Goal: Task Accomplishment & Management: Manage account settings

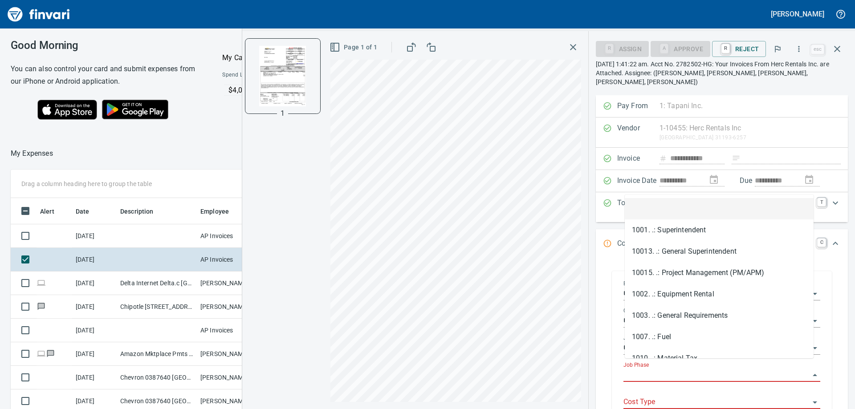
scroll to position [304, 597]
click at [654, 369] on input "Job Phase" at bounding box center [716, 375] width 186 height 12
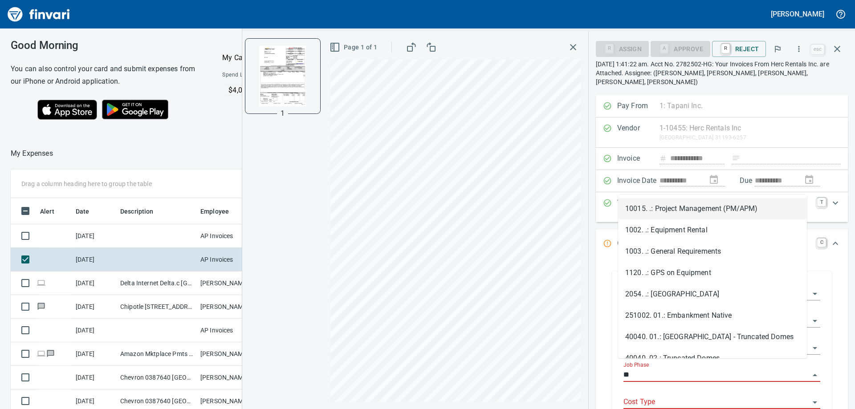
type input "*"
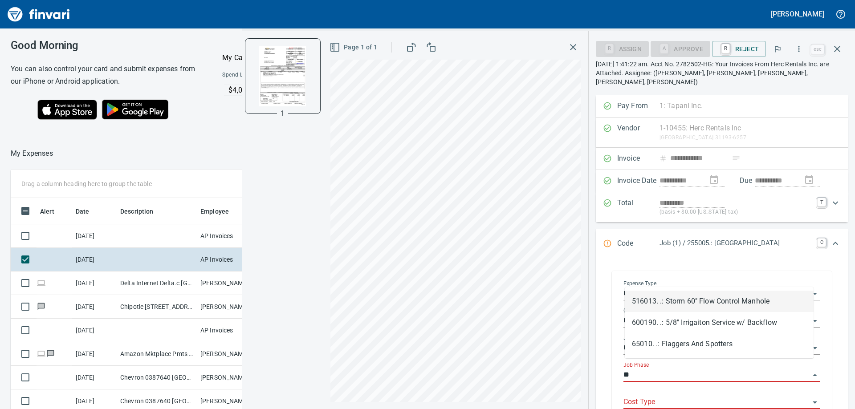
type input "*"
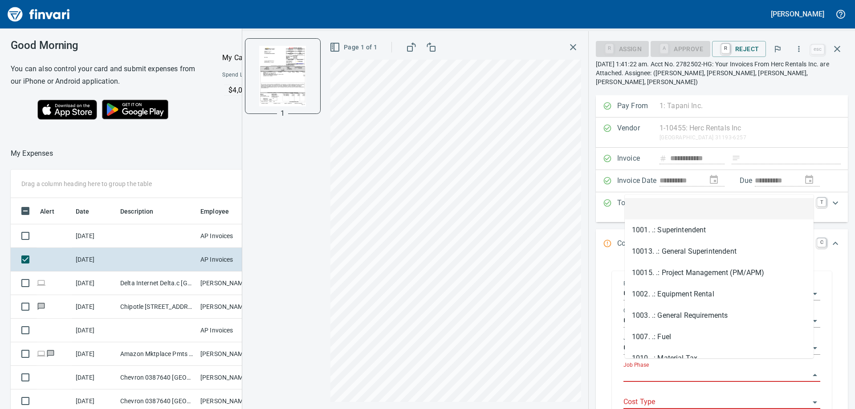
type input "*"
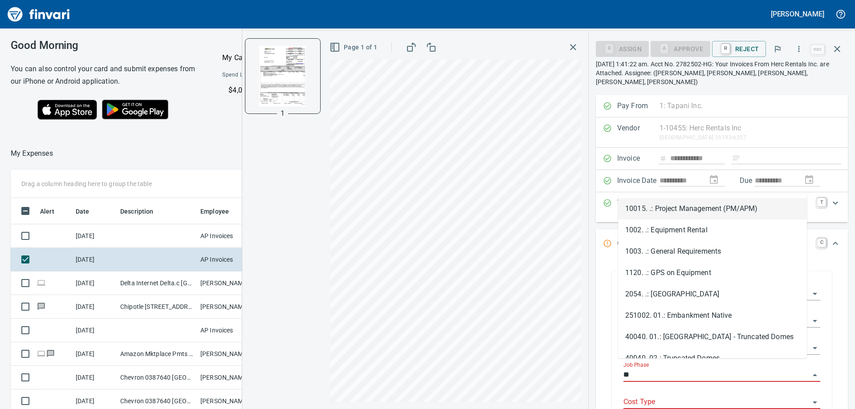
type input "*"
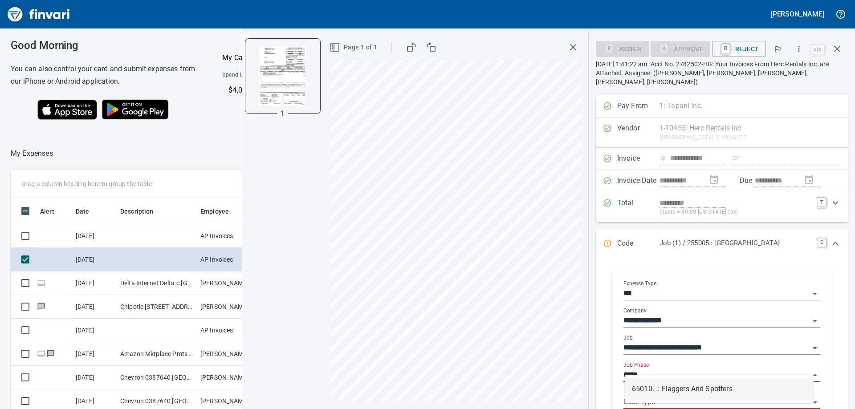
click at [664, 390] on li "65010. .: Flaggers And Spotters" at bounding box center [719, 388] width 189 height 21
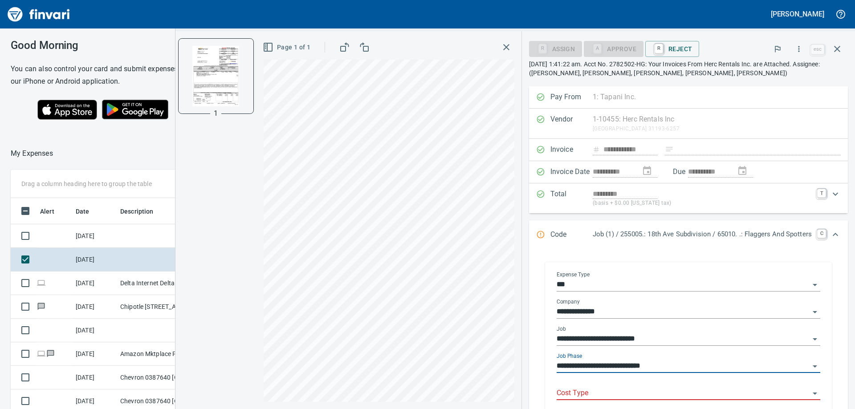
scroll to position [45, 0]
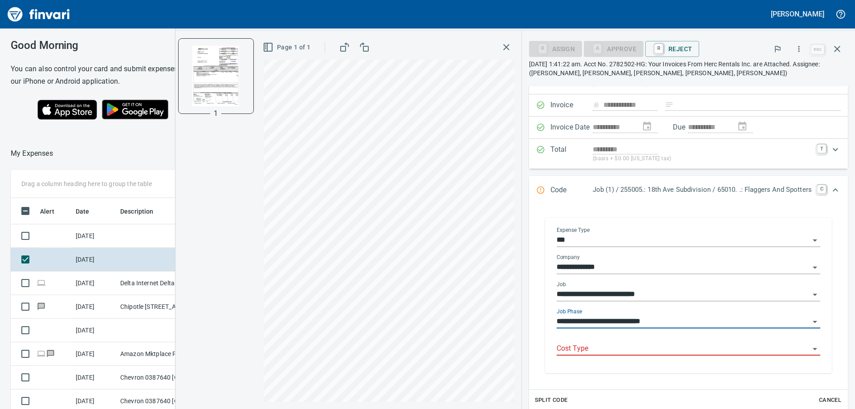
type input "**********"
click at [643, 349] on input "Cost Type" at bounding box center [682, 349] width 253 height 12
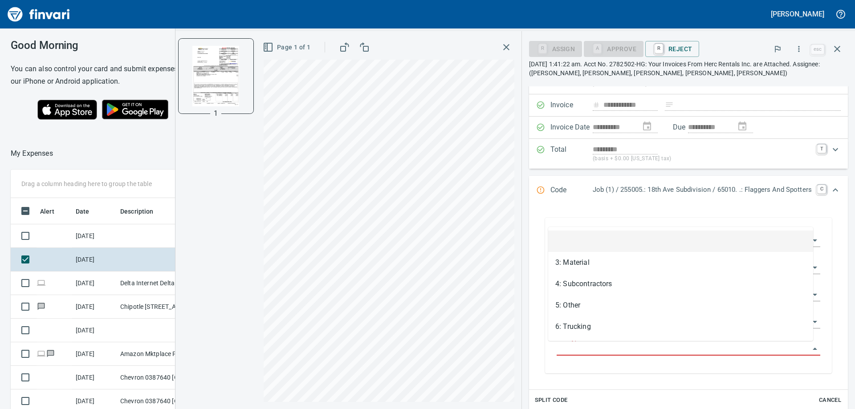
scroll to position [304, 597]
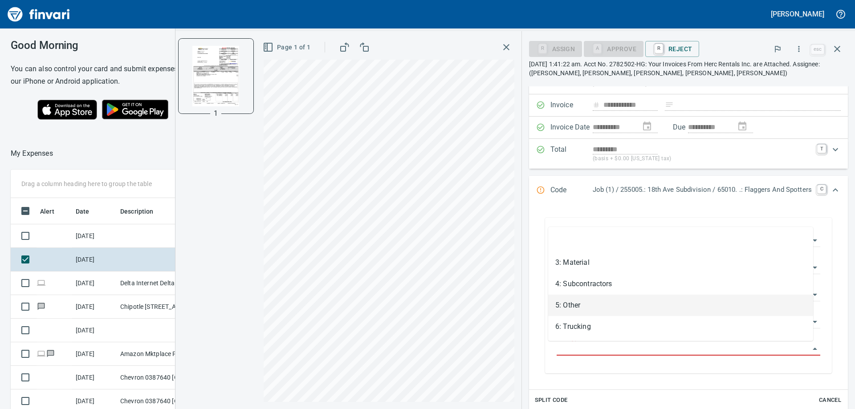
click at [582, 302] on li "5: Other" at bounding box center [680, 305] width 265 height 21
type input "********"
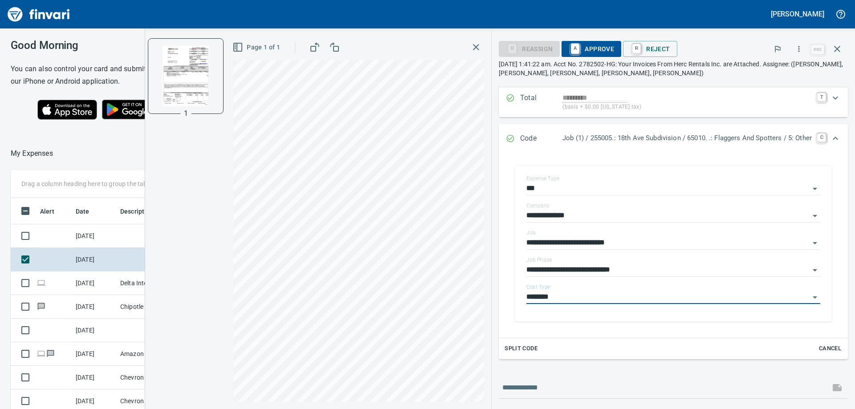
scroll to position [52, 0]
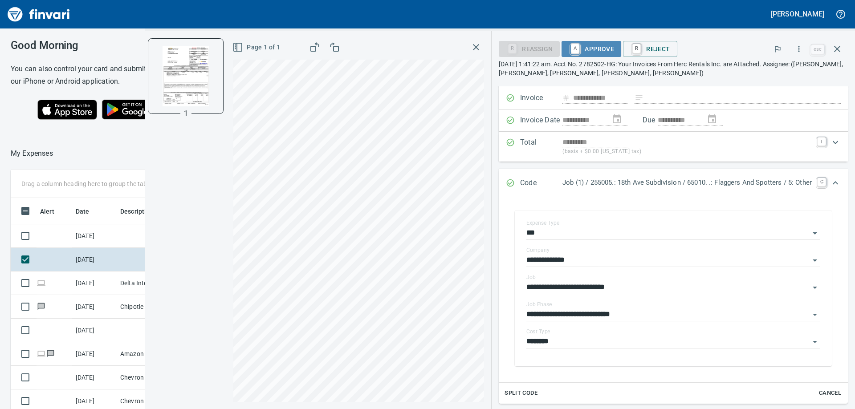
click at [594, 51] on span "A Approve" at bounding box center [590, 48] width 45 height 15
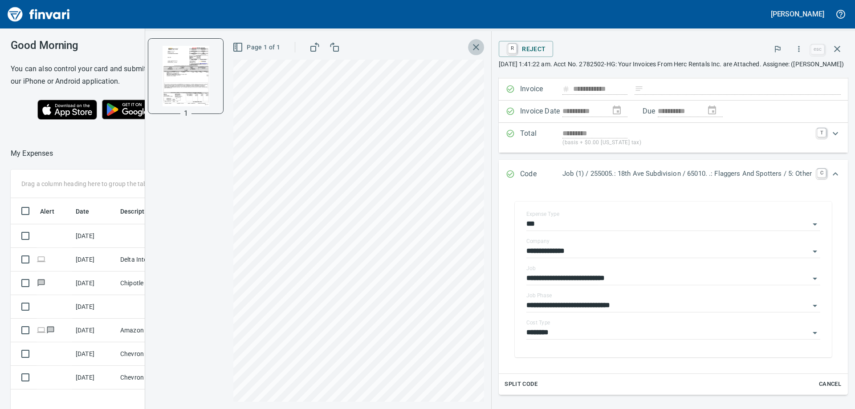
click at [471, 49] on icon "button" at bounding box center [476, 47] width 11 height 11
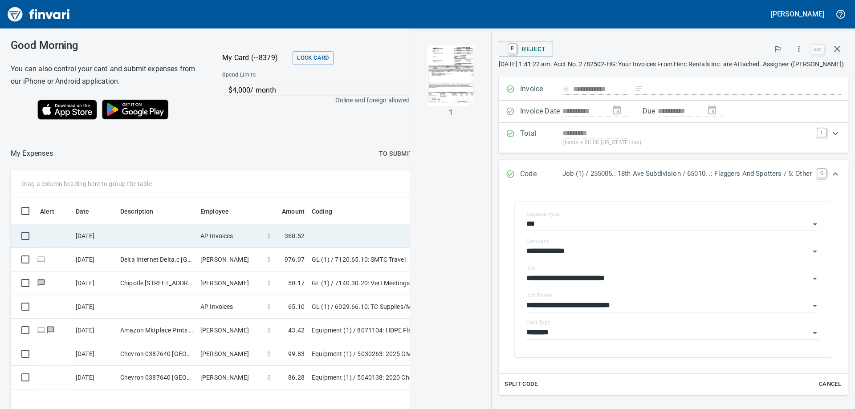
click at [326, 238] on td at bounding box center [419, 236] width 223 height 24
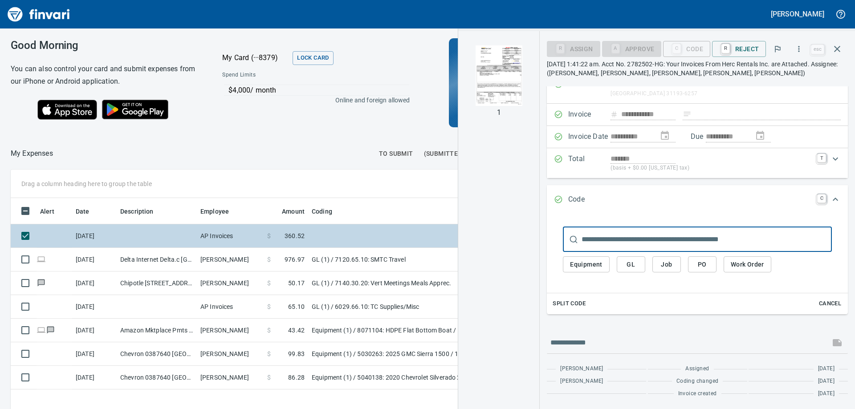
scroll to position [35, 0]
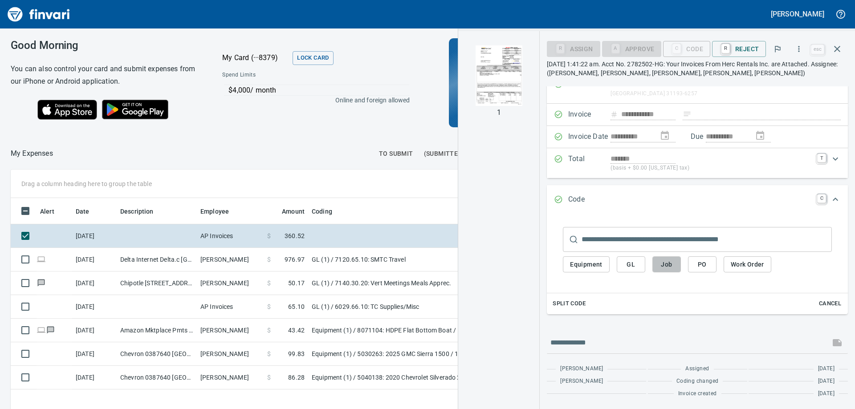
click at [663, 265] on span "Job" at bounding box center [666, 264] width 14 height 11
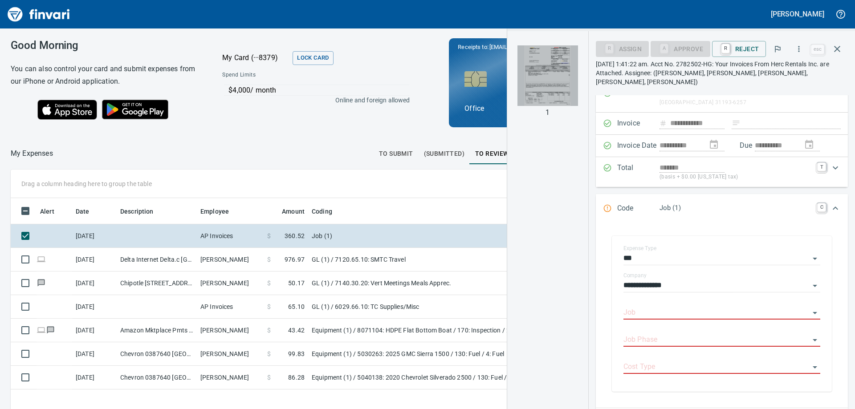
click at [559, 88] on img "button" at bounding box center [547, 75] width 61 height 61
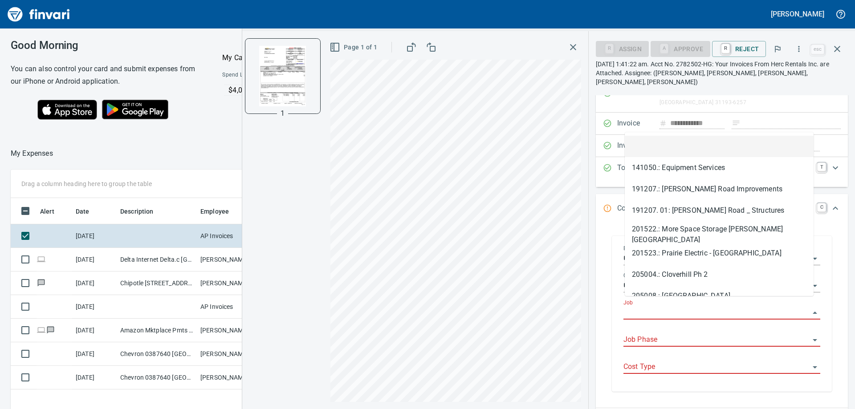
click at [643, 307] on input "Job" at bounding box center [716, 313] width 186 height 12
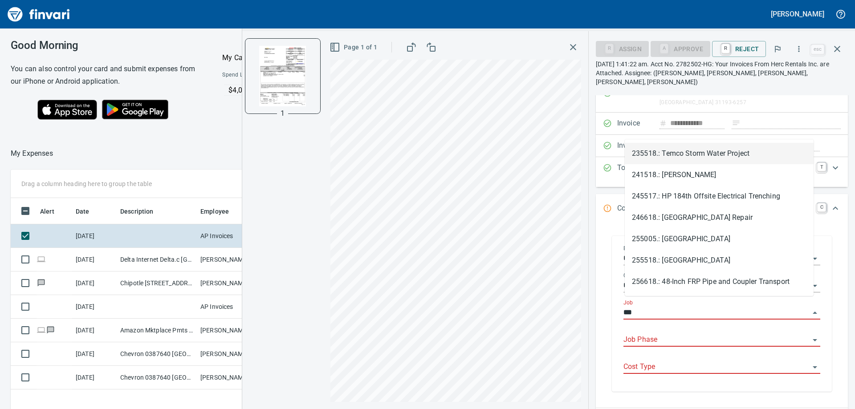
scroll to position [304, 597]
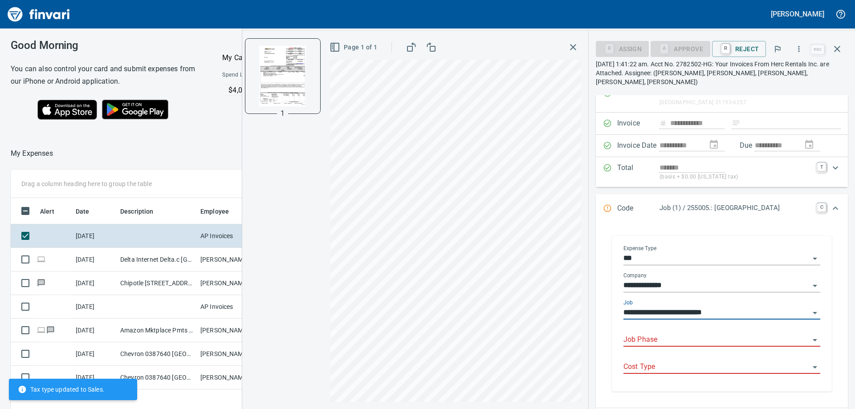
type input "**********"
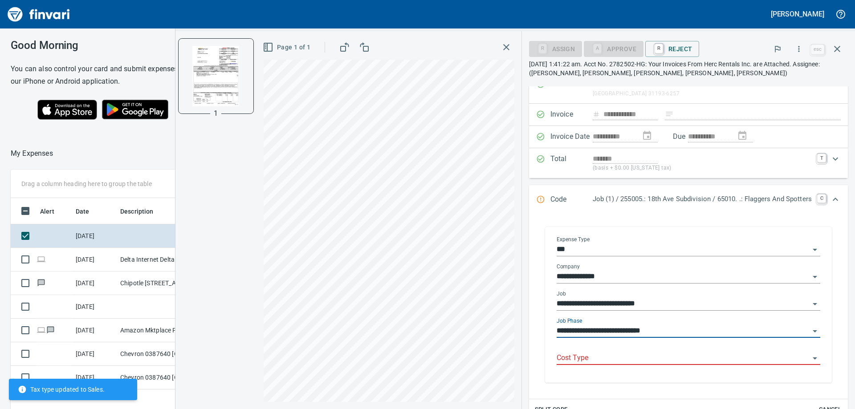
type input "**********"
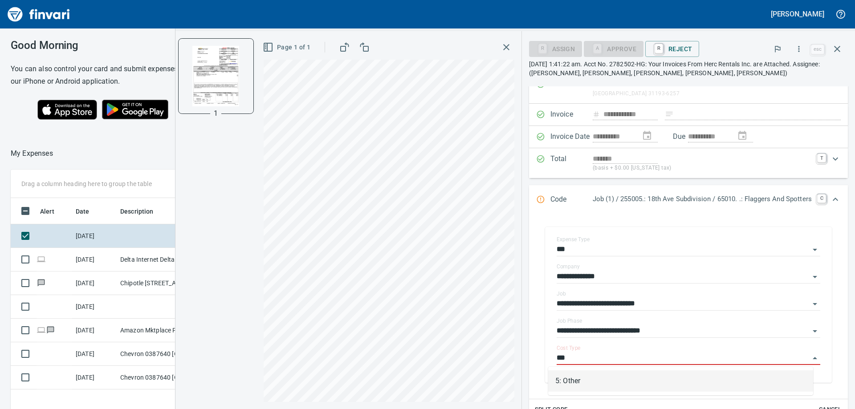
click at [625, 374] on li "5: Other" at bounding box center [680, 380] width 265 height 21
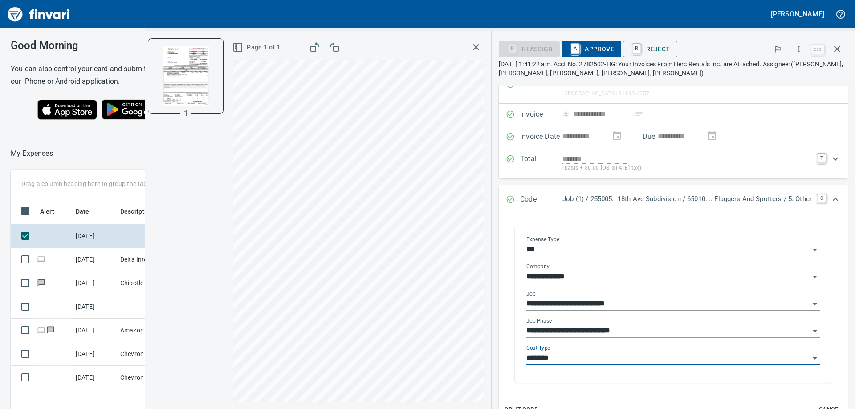
scroll to position [80, 0]
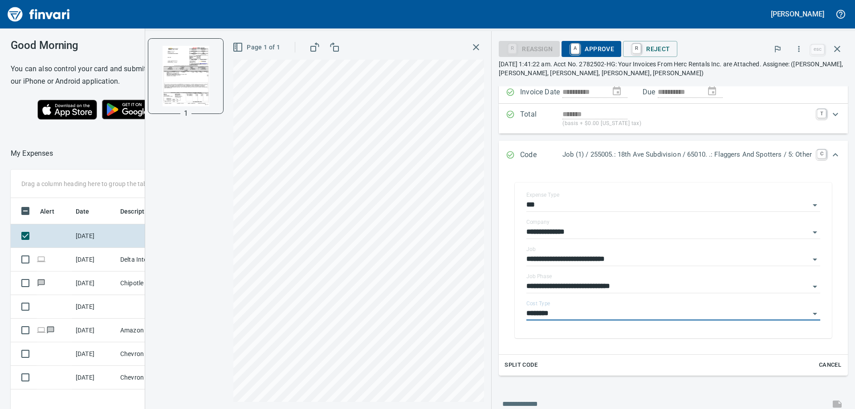
type input "********"
click at [584, 45] on span "A Approve" at bounding box center [590, 48] width 45 height 15
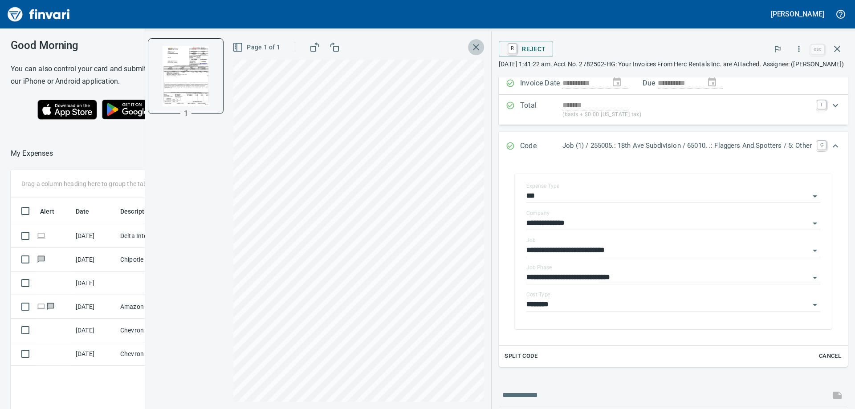
click at [471, 44] on icon "button" at bounding box center [476, 47] width 11 height 11
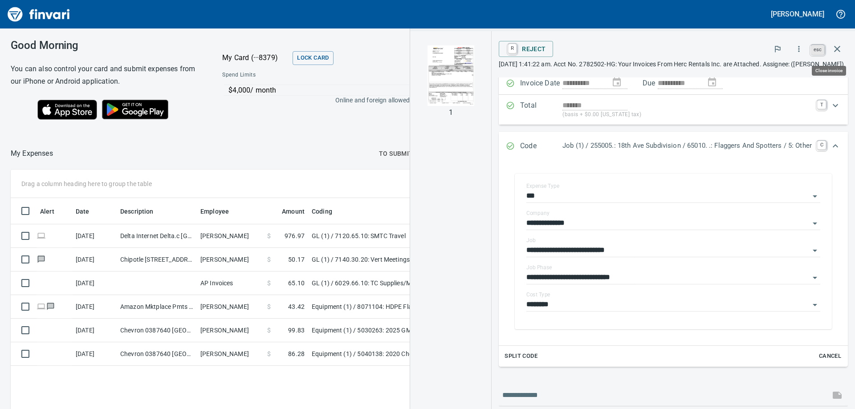
scroll to position [304, 597]
click at [838, 47] on icon "button" at bounding box center [837, 49] width 11 height 11
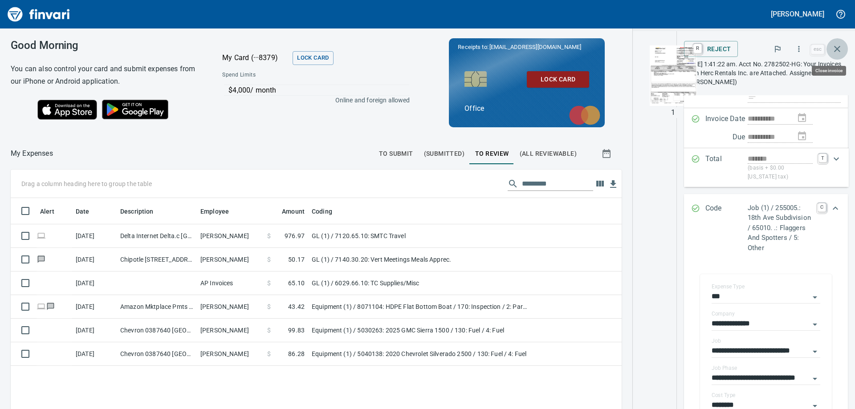
scroll to position [304, 814]
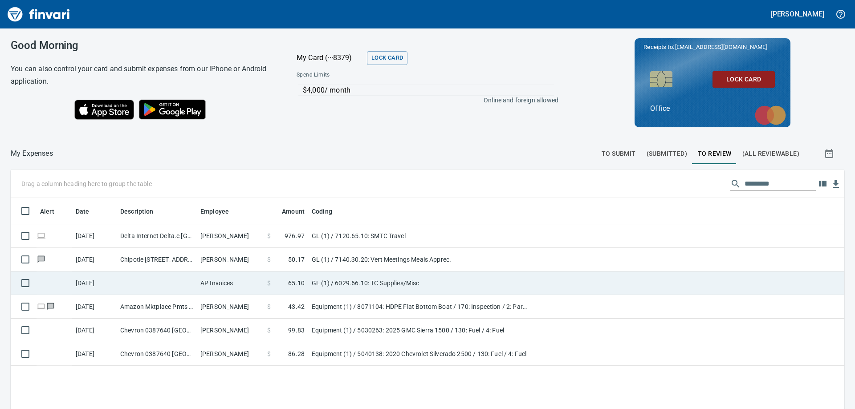
click at [332, 278] on td "GL (1) / 6029.66.10: TC Supplies/Misc" at bounding box center [419, 284] width 223 height 24
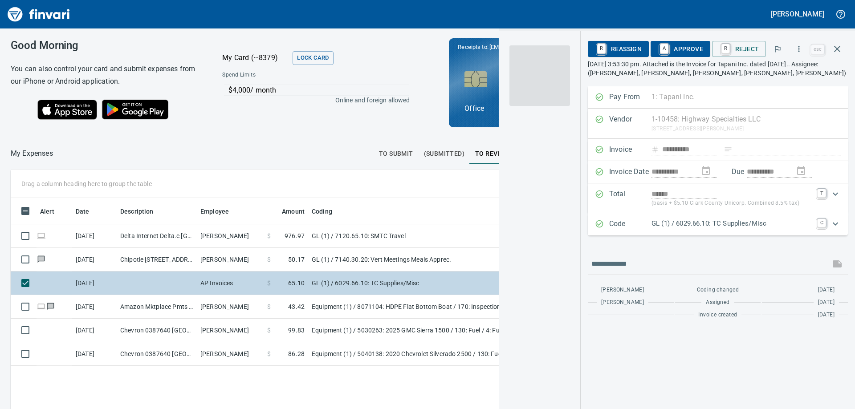
scroll to position [304, 597]
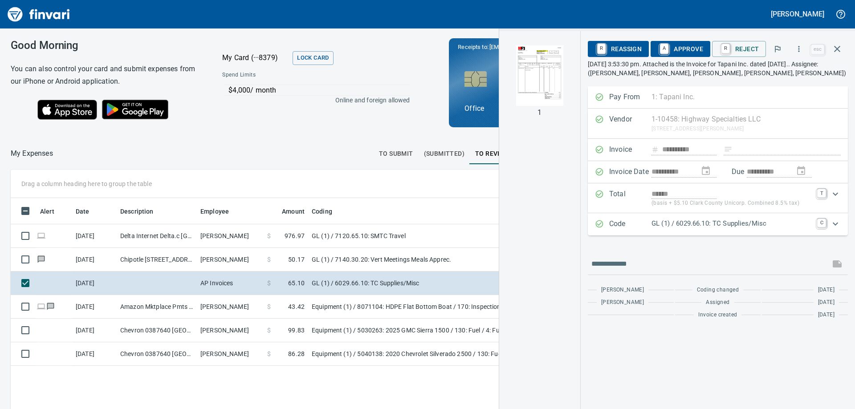
click at [557, 77] on img "button" at bounding box center [539, 75] width 61 height 61
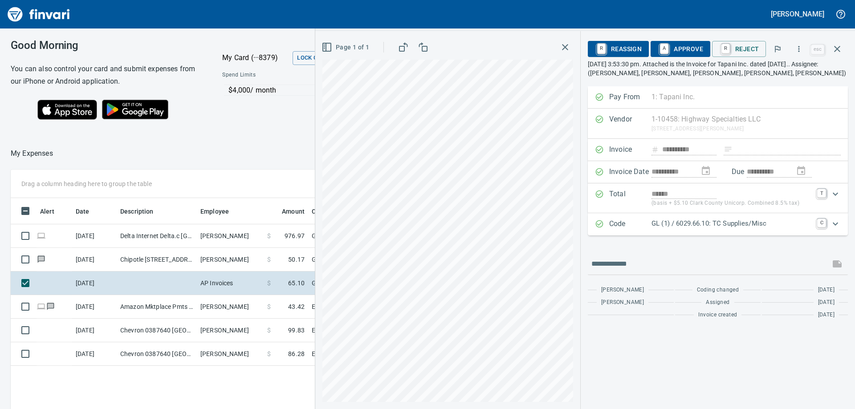
click at [681, 44] on span "A Approve" at bounding box center [679, 48] width 45 height 15
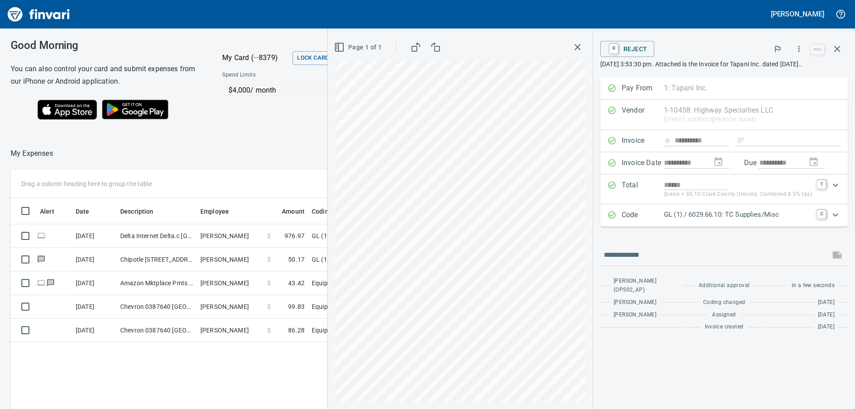
click at [580, 49] on icon "button" at bounding box center [577, 47] width 6 height 6
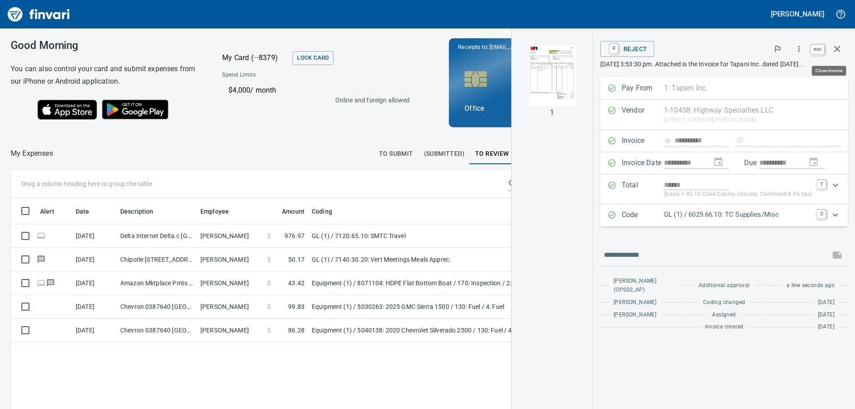
click at [834, 46] on icon "button" at bounding box center [837, 49] width 11 height 11
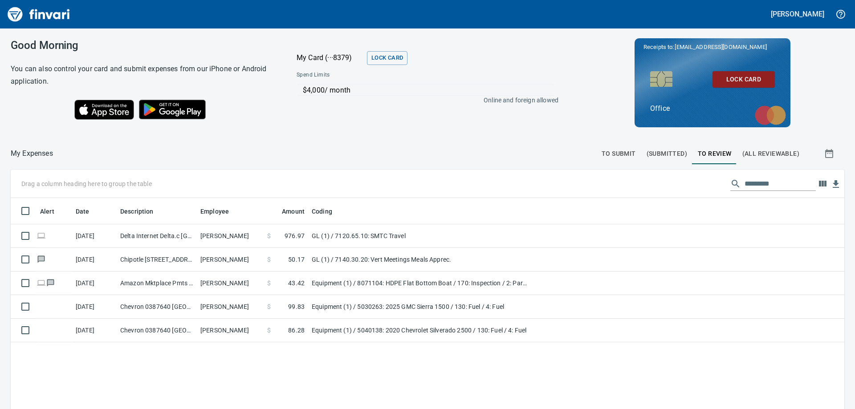
scroll to position [304, 820]
